Goal: Task Accomplishment & Management: Manage account settings

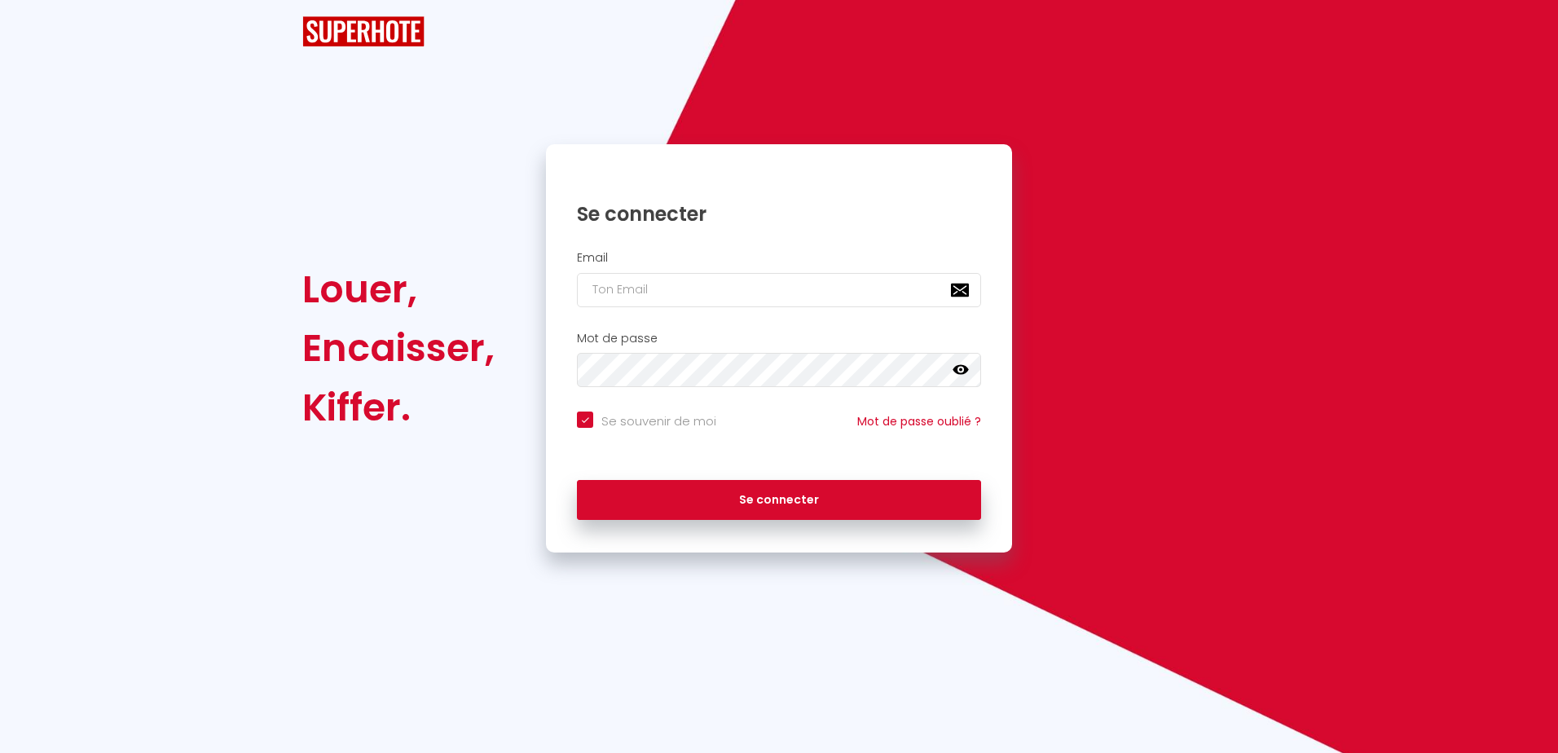
checkbox input "true"
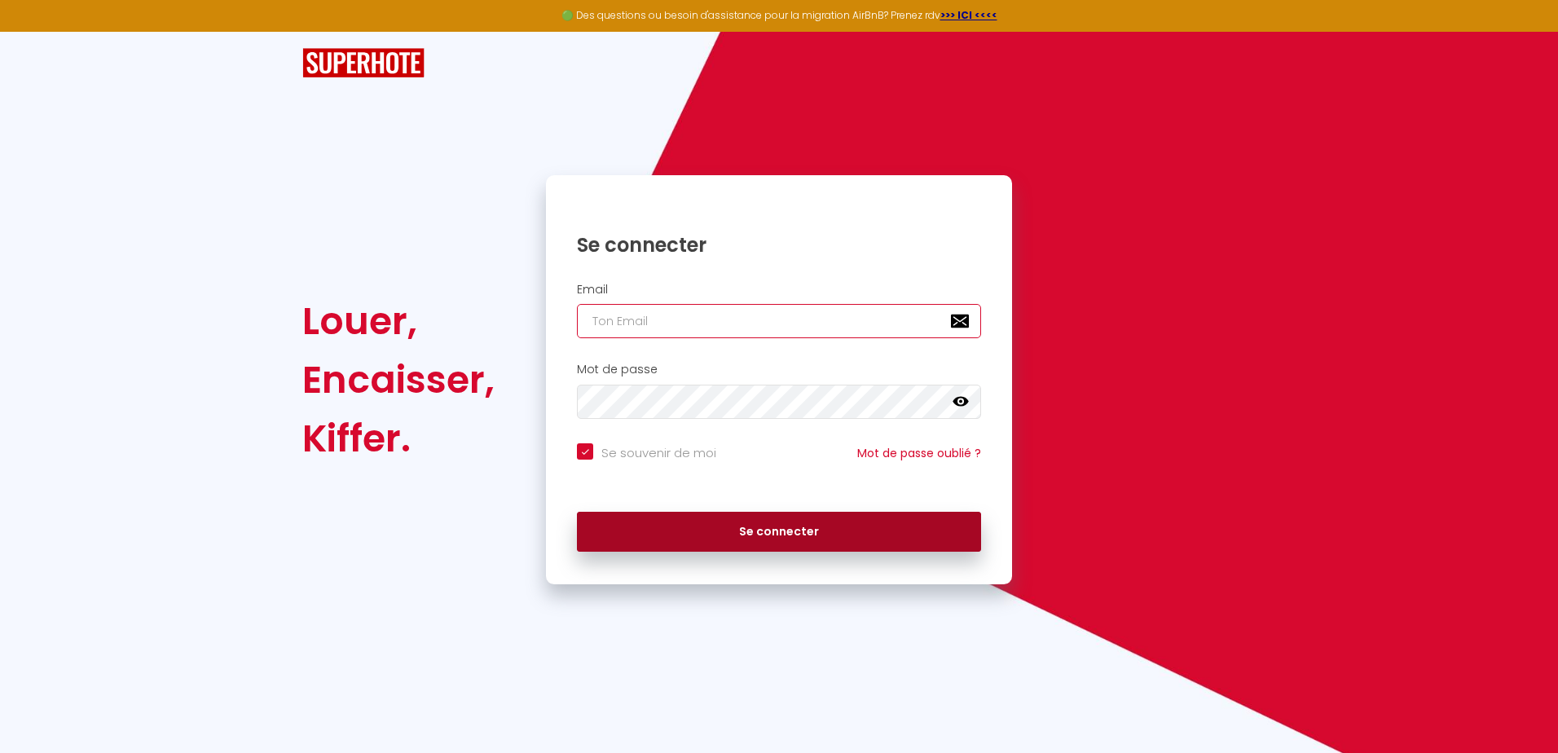
type input "[EMAIL_ADDRESS][DOMAIN_NAME]"
click at [724, 535] on button "Se connecter" at bounding box center [779, 532] width 404 height 41
checkbox input "true"
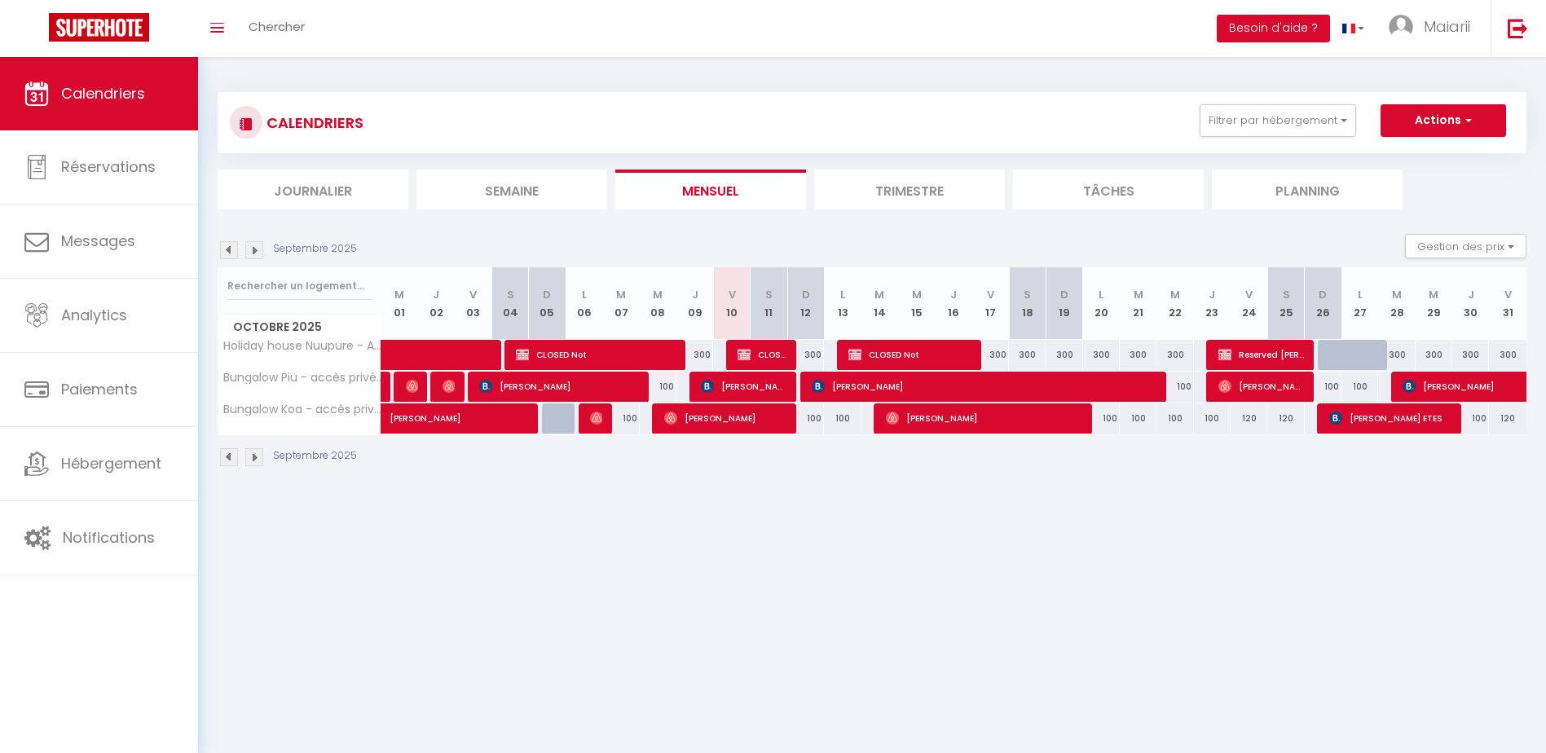
click at [874, 193] on li "Trimestre" at bounding box center [909, 189] width 191 height 40
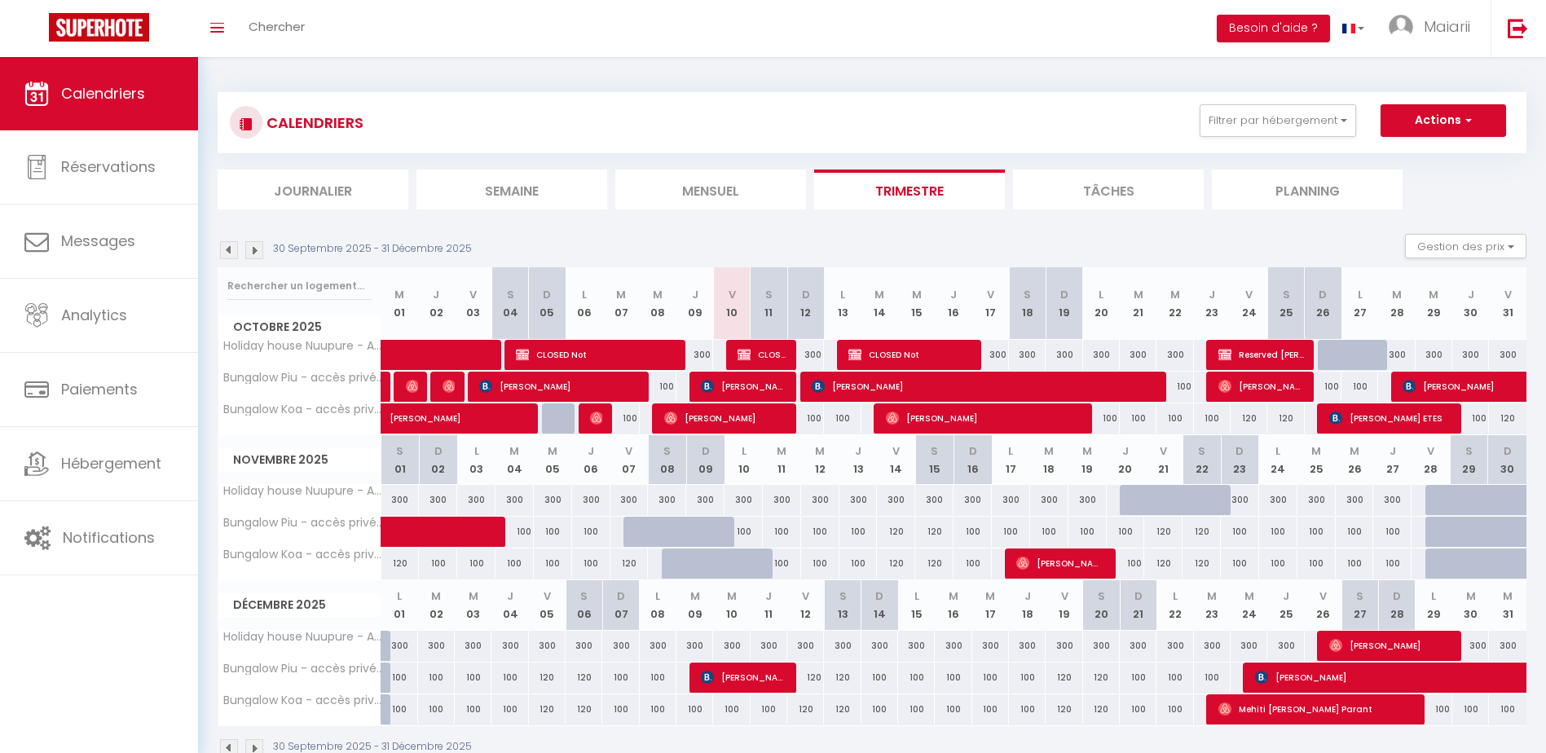
scroll to position [57, 0]
